Goal: Complete application form

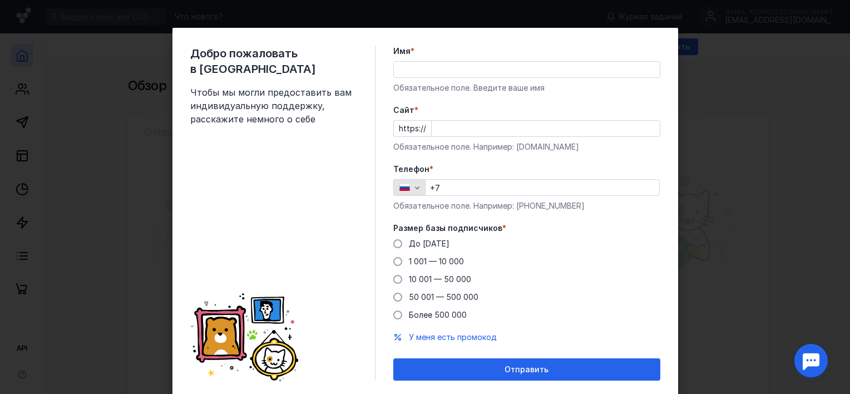
click at [415, 189] on icon "button" at bounding box center [417, 187] width 5 height 3
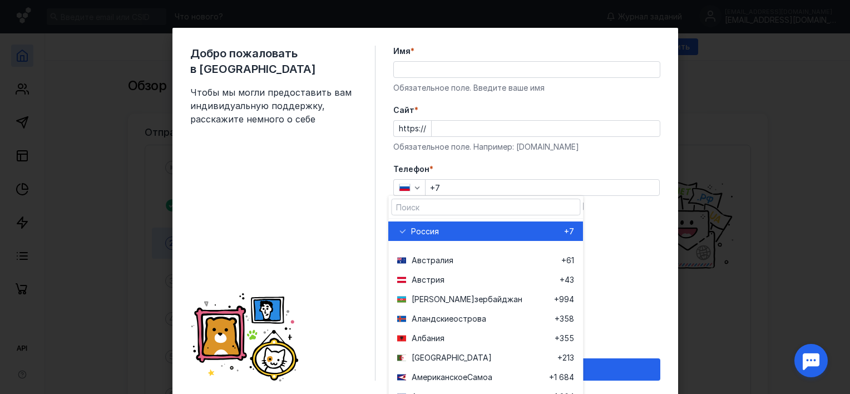
click at [612, 215] on form "Имя * Обязательное поле. Введите ваше имя [PERSON_NAME] * https:// Обязательное…" at bounding box center [526, 213] width 267 height 335
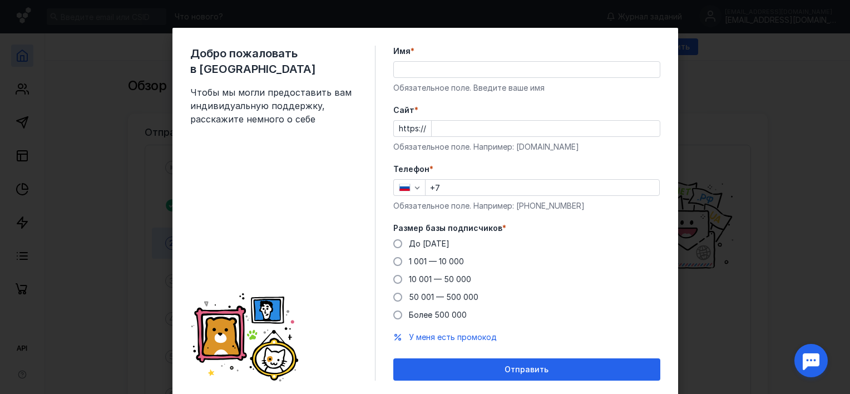
click at [812, 360] on div at bounding box center [811, 360] width 35 height 35
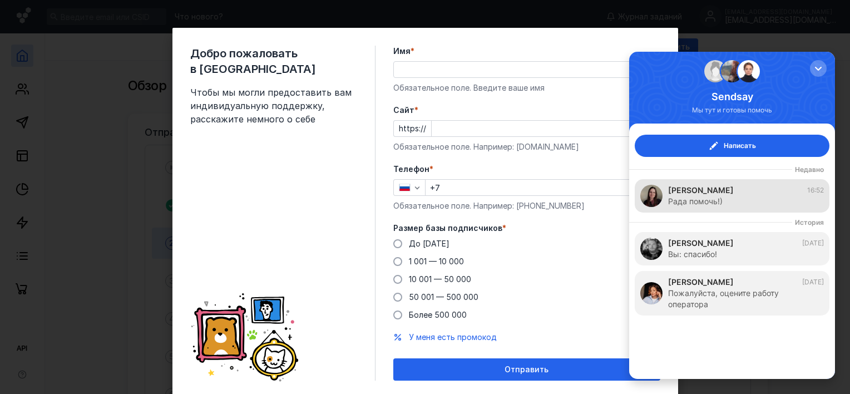
click at [741, 197] on div "Рада помочь!)" at bounding box center [746, 201] width 156 height 11
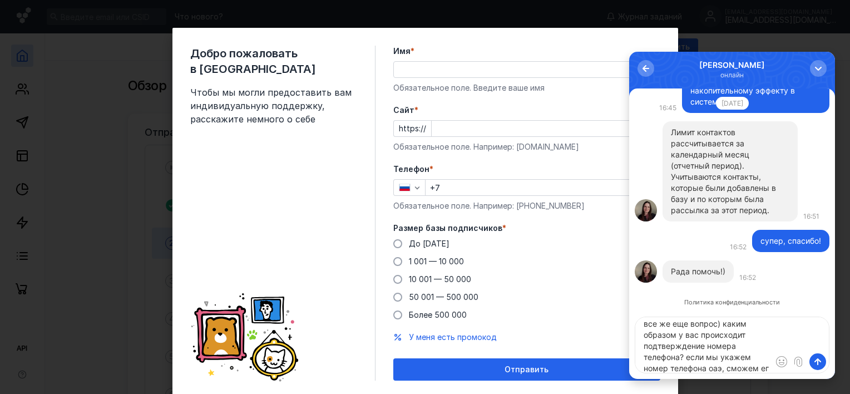
scroll to position [16, 0]
type textarea "все же еще вопрос) каким образом у вас происходит подтверждение номера телефона…"
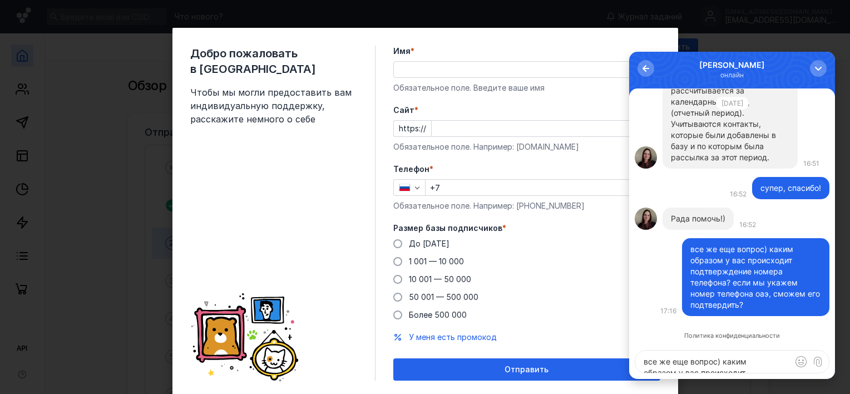
click at [706, 360] on textarea "все же еще вопрос) каким образом у вас происходит подтверждение номера телефона…" at bounding box center [733, 362] width 194 height 22
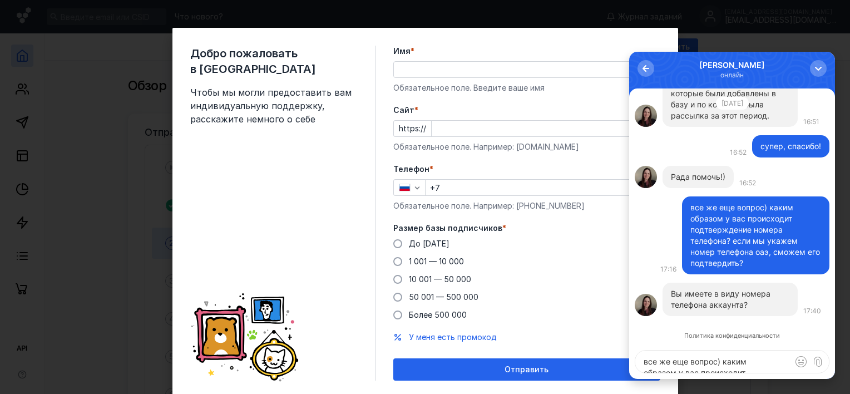
click at [716, 360] on textarea "все же еще вопрос) каким образом у вас происходит подтверждение номера телефона…" at bounding box center [733, 362] width 194 height 22
type textarea "да"
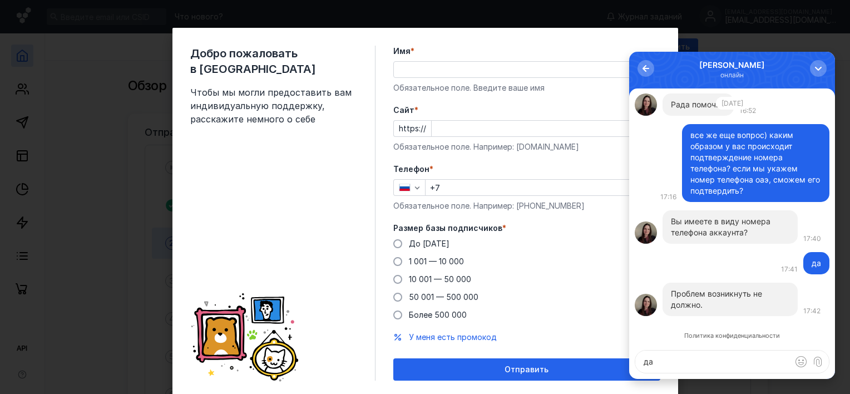
click at [768, 71] on div "0 [PERSON_NAME] онлайн" at bounding box center [732, 70] width 206 height 37
click at [701, 363] on textarea "да" at bounding box center [733, 362] width 194 height 22
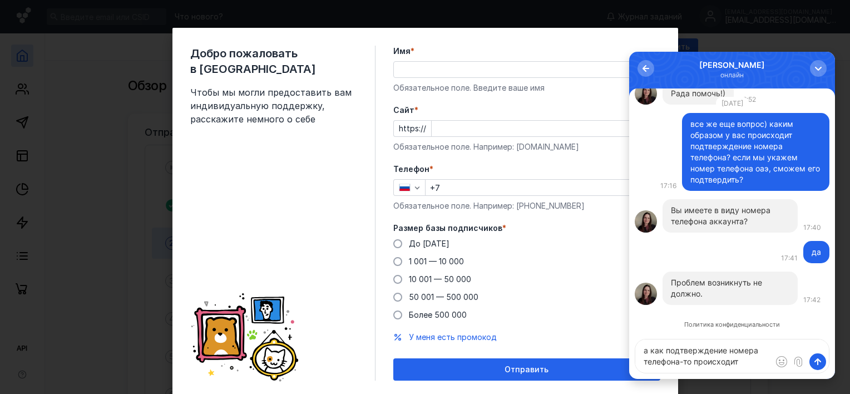
type textarea "а как подтверждение номера телефона-то происходит?"
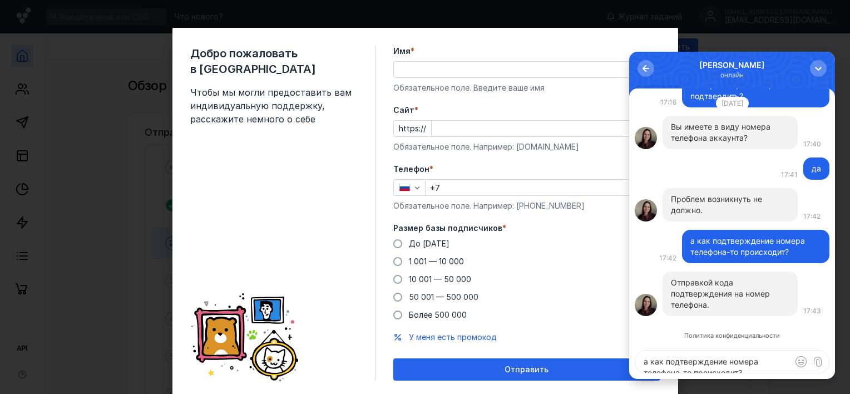
click at [690, 360] on textarea "а как подтверждение номера телефона-то происходит?" at bounding box center [733, 362] width 194 height 22
type textarea "d"
type textarea "в"
click at [405, 71] on input "Имя *" at bounding box center [527, 70] width 266 height 16
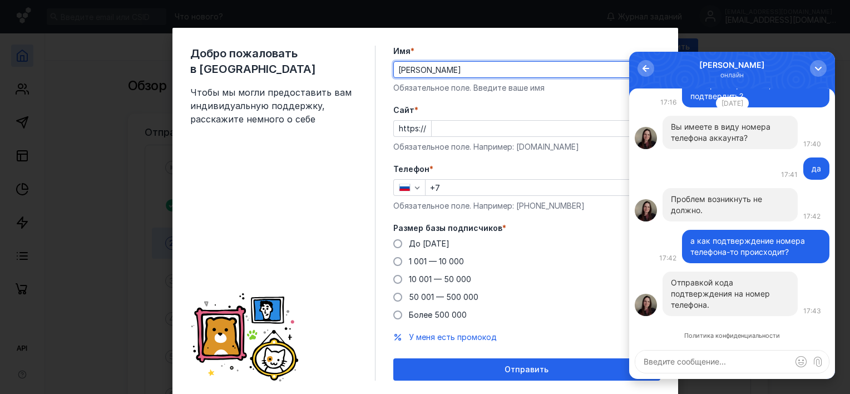
click at [501, 62] on input "[PERSON_NAME]" at bounding box center [527, 70] width 266 height 16
type input "[PERSON_NAME]"
click at [365, 153] on div "Добро пожаловать в Sendsay Чтобы мы могли предоставить вам индивидуальную подде…" at bounding box center [282, 213] width 185 height 335
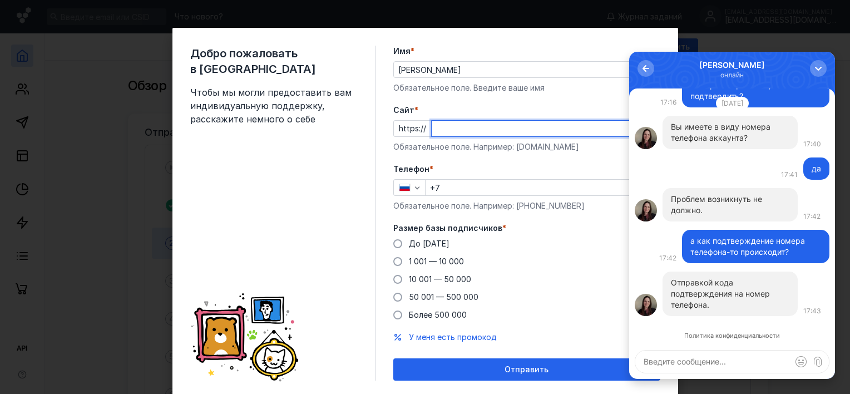
click at [472, 128] on input "Cайт *" at bounding box center [546, 129] width 228 height 16
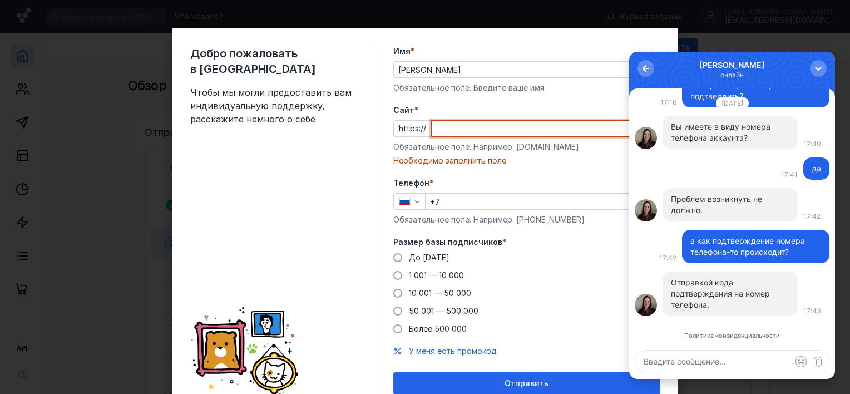
paste input "[DOMAIN_NAME][URL]"
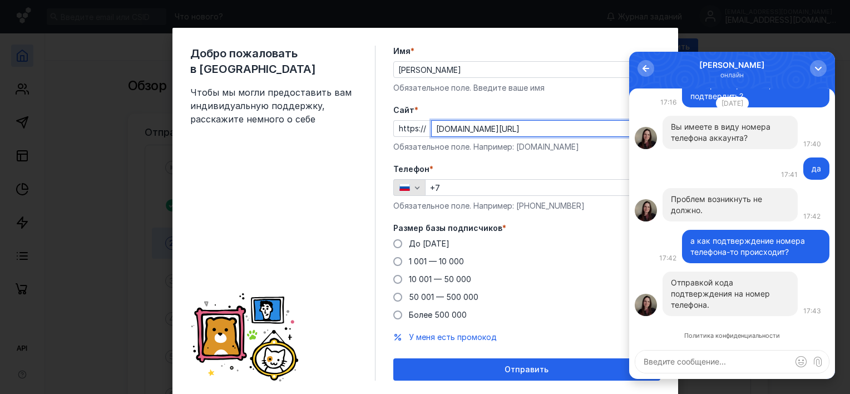
type input "[DOMAIN_NAME][URL]"
click at [416, 186] on icon "button" at bounding box center [417, 187] width 9 height 9
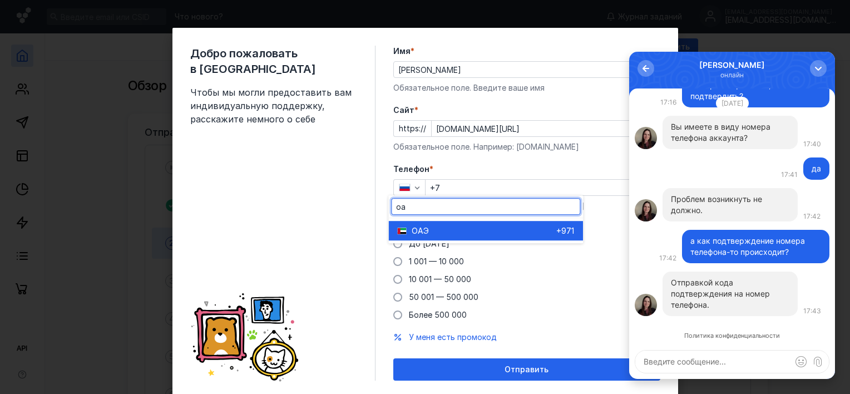
type input "оа"
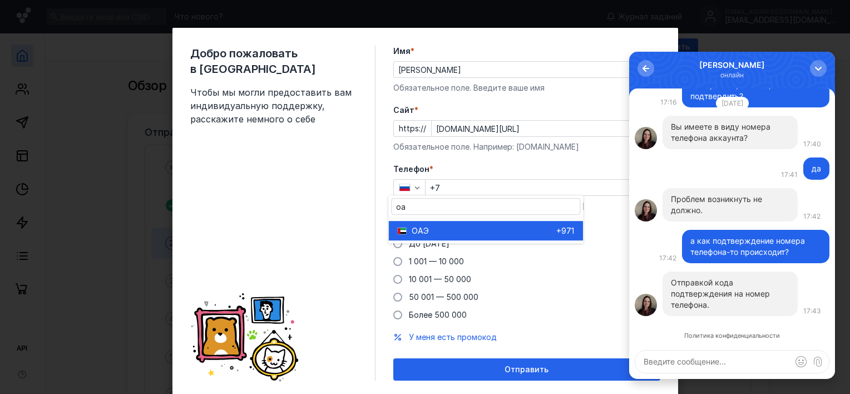
click at [474, 229] on div "ОАЭ" at bounding box center [484, 230] width 145 height 11
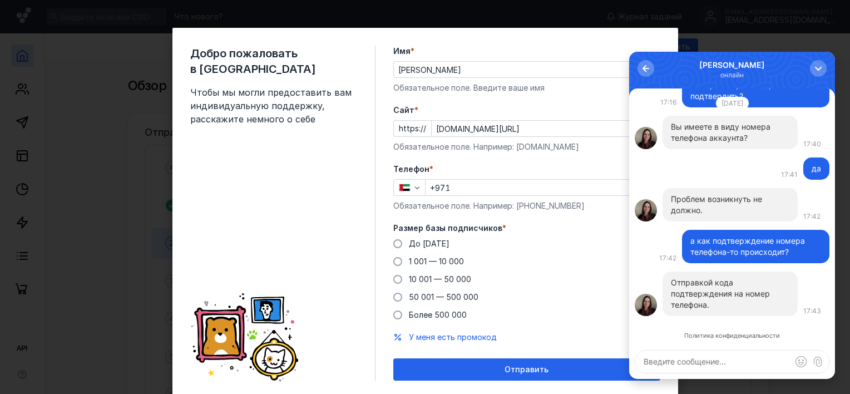
click at [483, 188] on input "+971" at bounding box center [543, 188] width 234 height 16
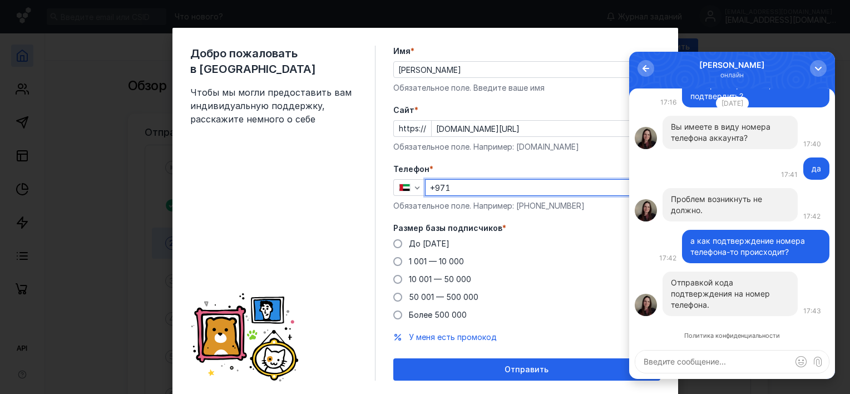
paste input "[PHONE_NUMBER]"
type input "[PHONE_NUMBER]"
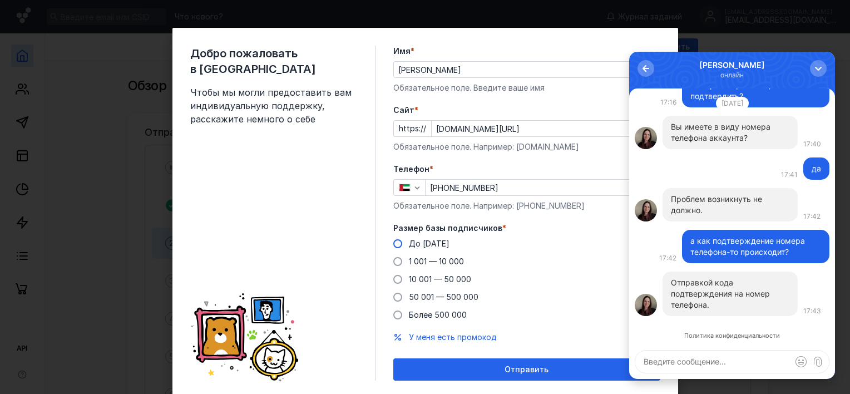
click at [409, 243] on span "До [DATE]" at bounding box center [429, 243] width 41 height 9
click at [0, 0] on input "До [DATE]" at bounding box center [0, 0] width 0 height 0
click at [819, 65] on div "button" at bounding box center [818, 68] width 11 height 11
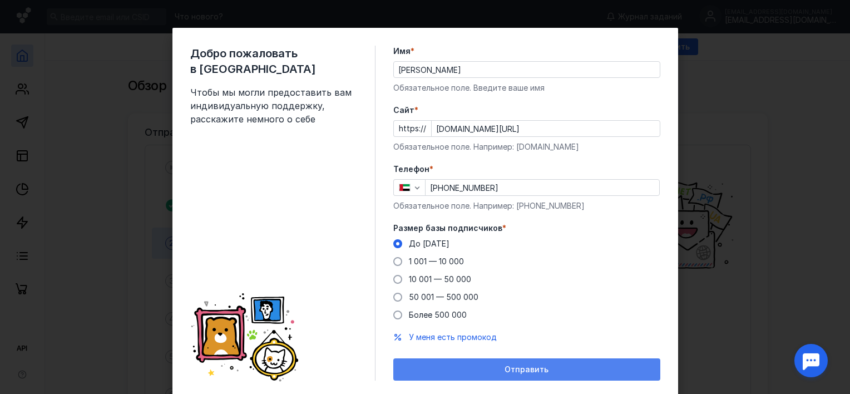
click at [525, 368] on span "Отправить" at bounding box center [527, 369] width 44 height 9
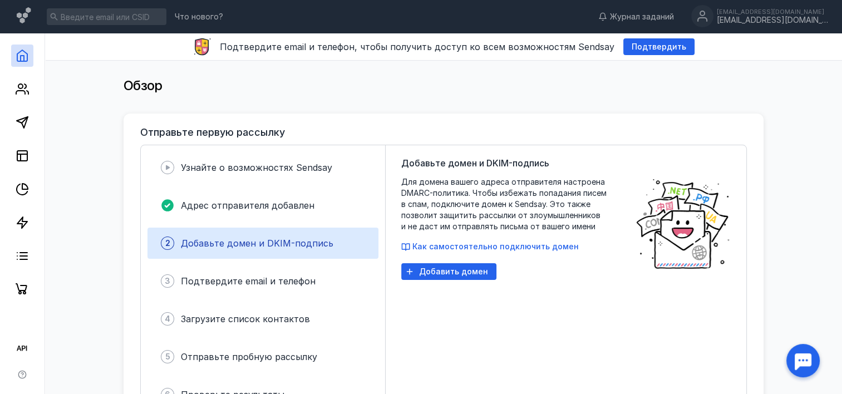
click at [372, 95] on div "Обзор" at bounding box center [444, 86] width 640 height 22
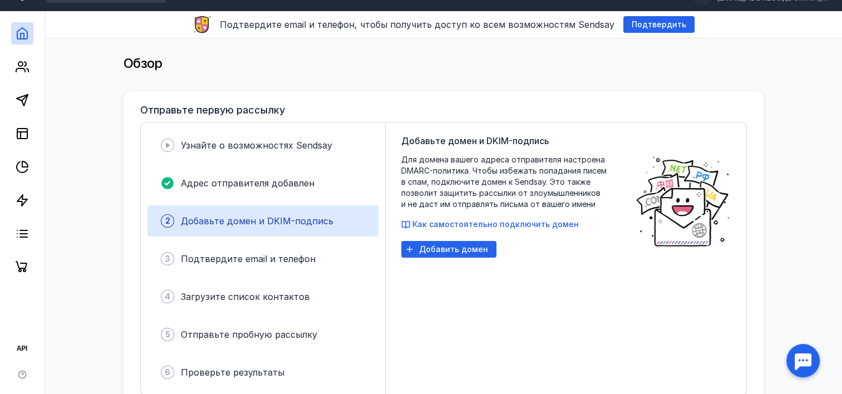
scroll to position [67, 0]
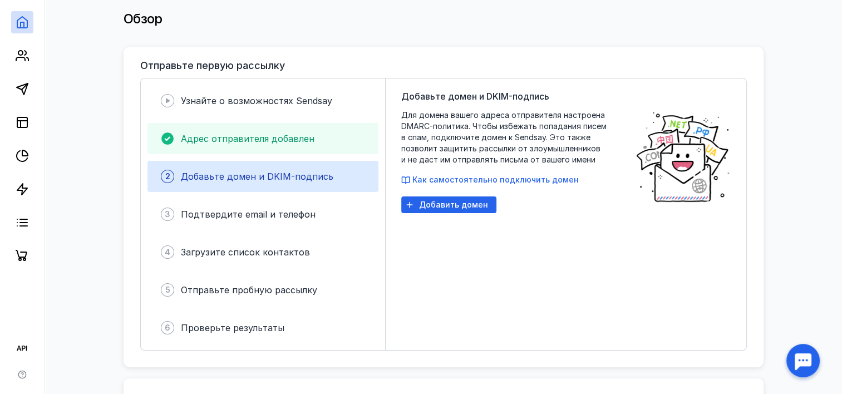
click at [335, 139] on div "Адрес отправителя добавлен" at bounding box center [262, 138] width 231 height 31
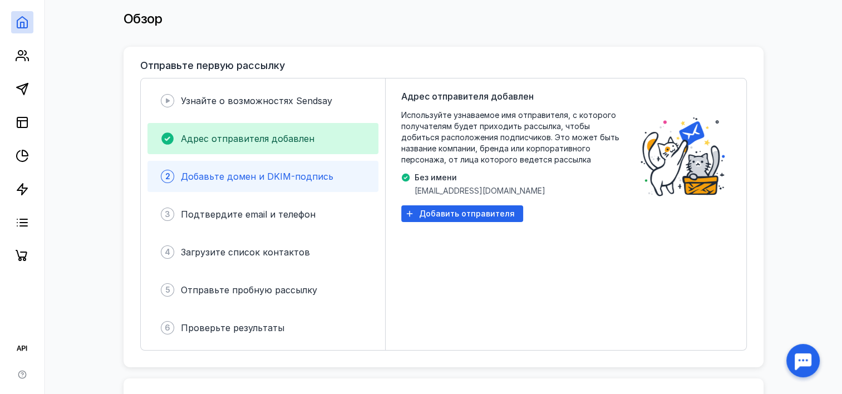
click at [341, 181] on div "2 Добавьте домен и DKIM-подпись" at bounding box center [262, 176] width 231 height 31
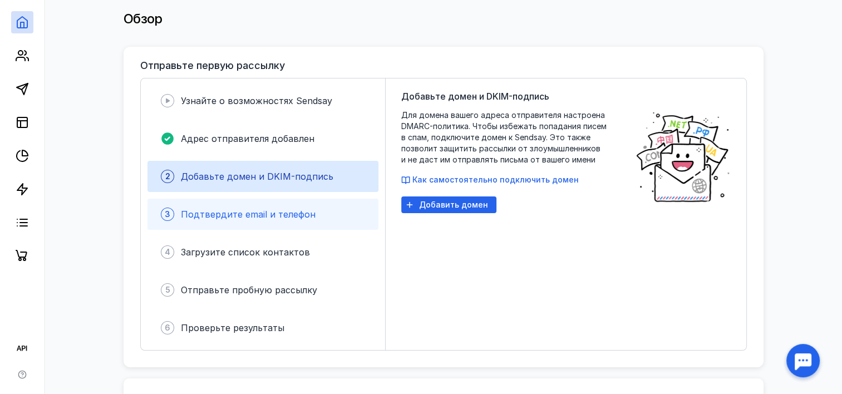
click at [332, 214] on div "3 Подтвердите email и телефон" at bounding box center [262, 214] width 231 height 31
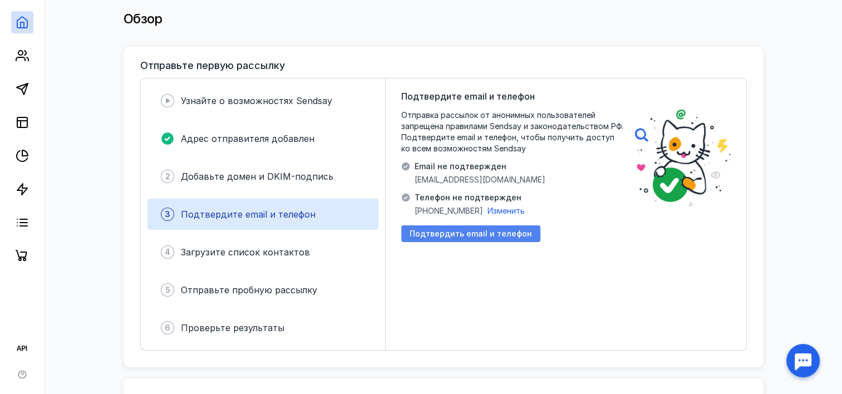
click at [472, 237] on span "Подтвердить email и телефон" at bounding box center [471, 233] width 122 height 9
